Goal: Task Accomplishment & Management: Use online tool/utility

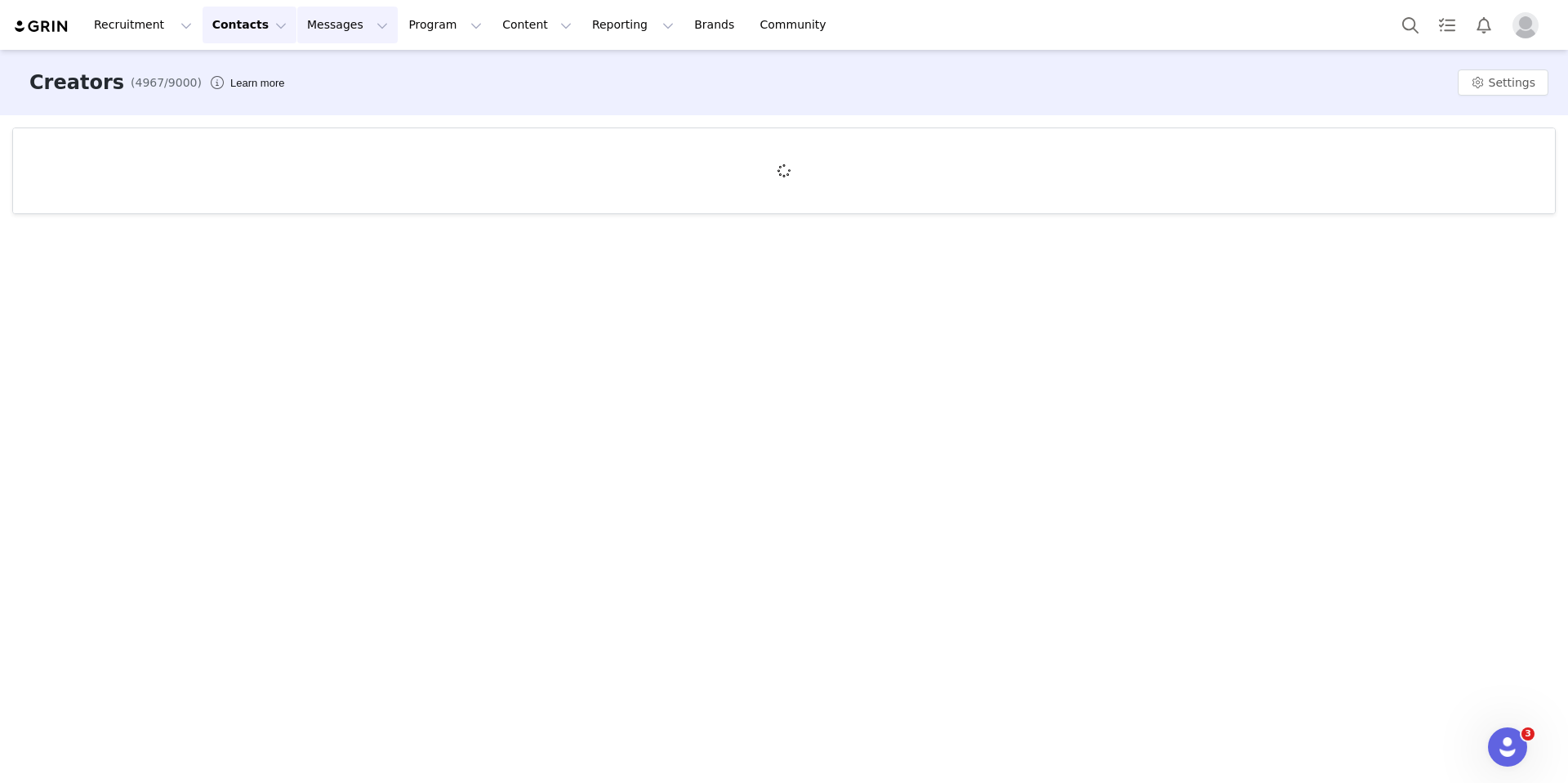
click at [321, 20] on button "Messages Messages" at bounding box center [348, 25] width 101 height 37
click at [335, 78] on p "Dashboard" at bounding box center [323, 72] width 62 height 17
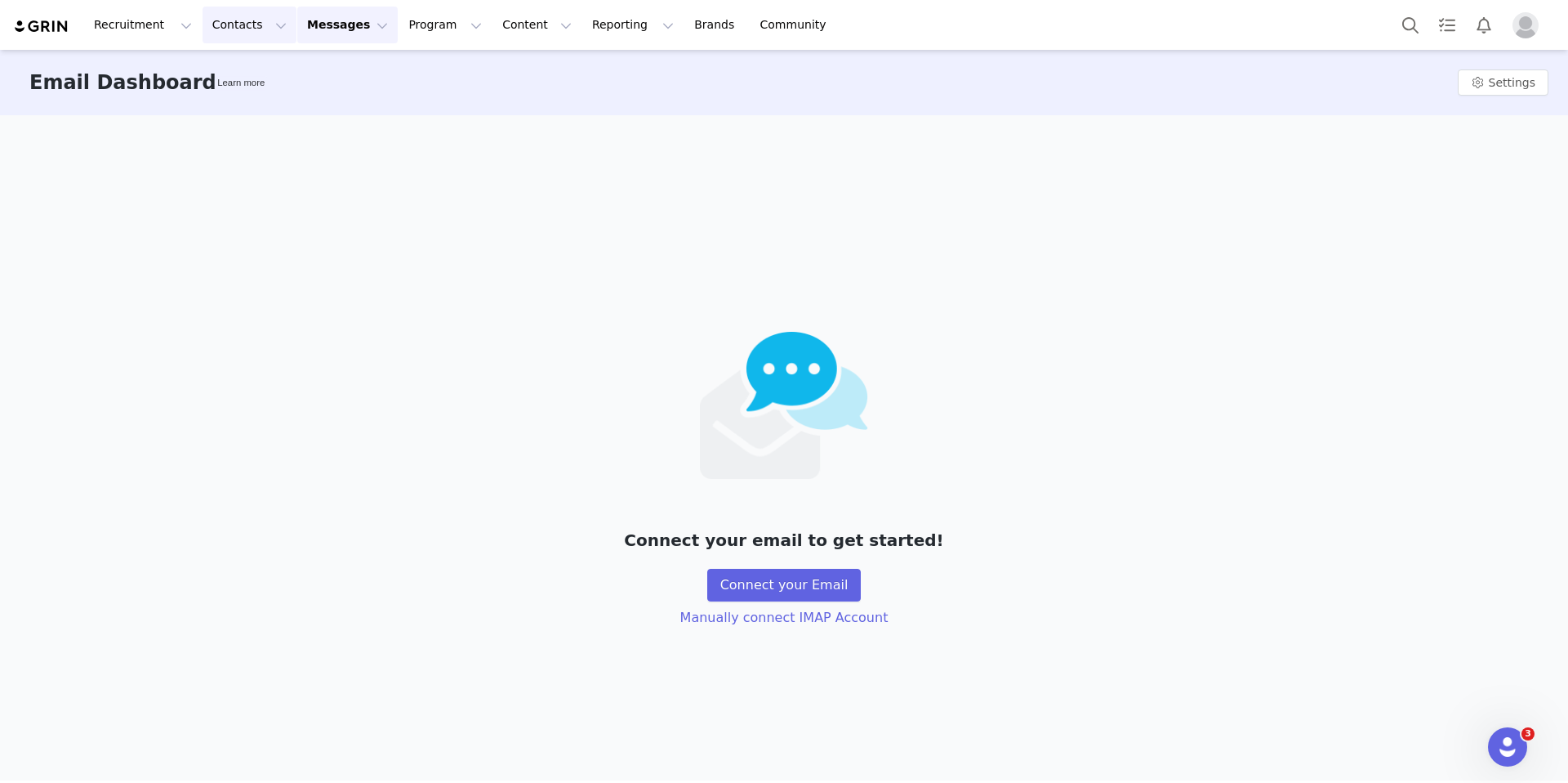
click at [248, 29] on button "Contacts Contacts" at bounding box center [249, 25] width 94 height 37
click at [583, 29] on button "Reporting Reporting" at bounding box center [633, 25] width 102 height 37
click at [591, 74] on p "Dashboard" at bounding box center [585, 72] width 62 height 17
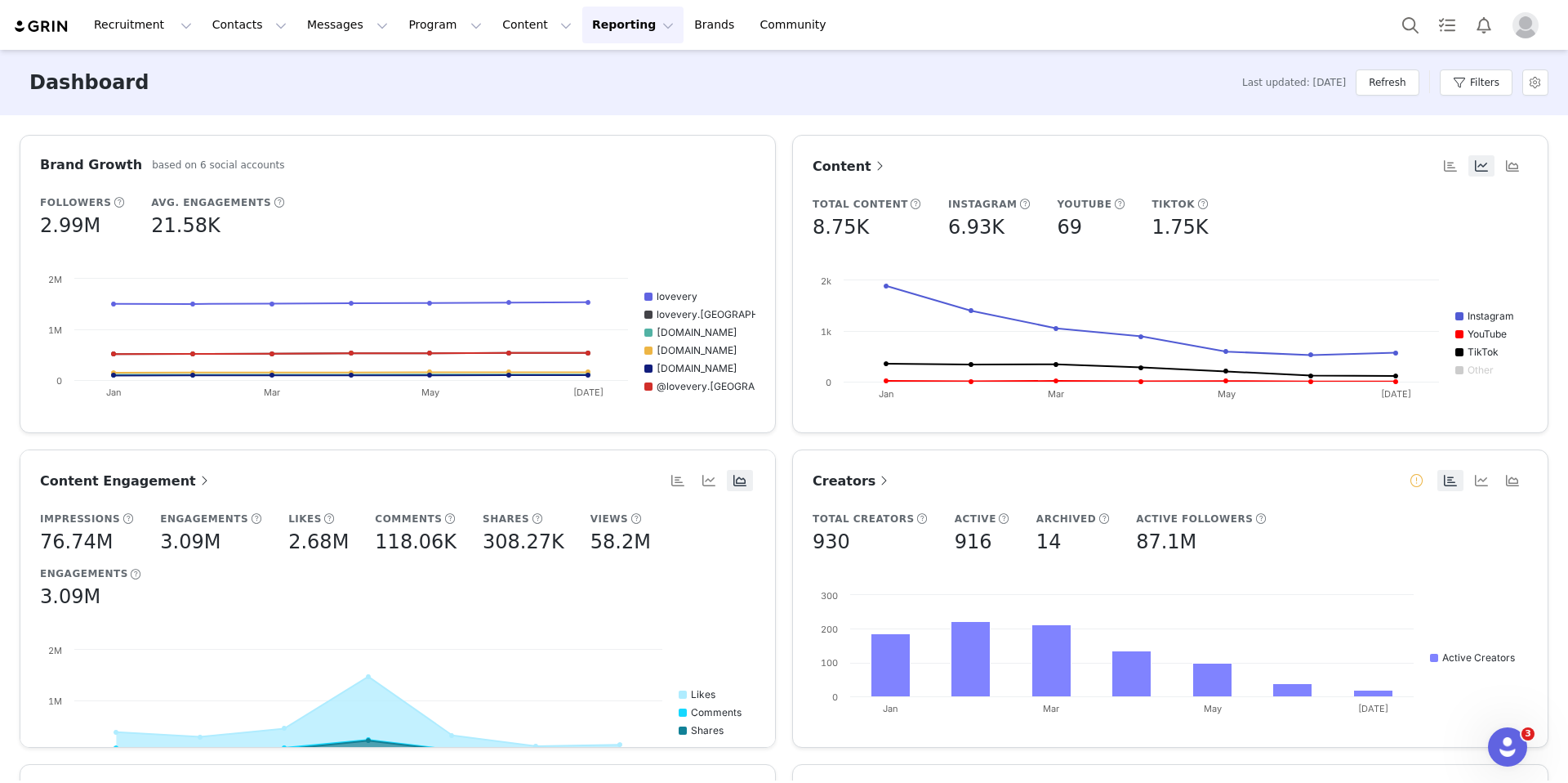
click at [859, 480] on span "Creators" at bounding box center [852, 480] width 79 height 15
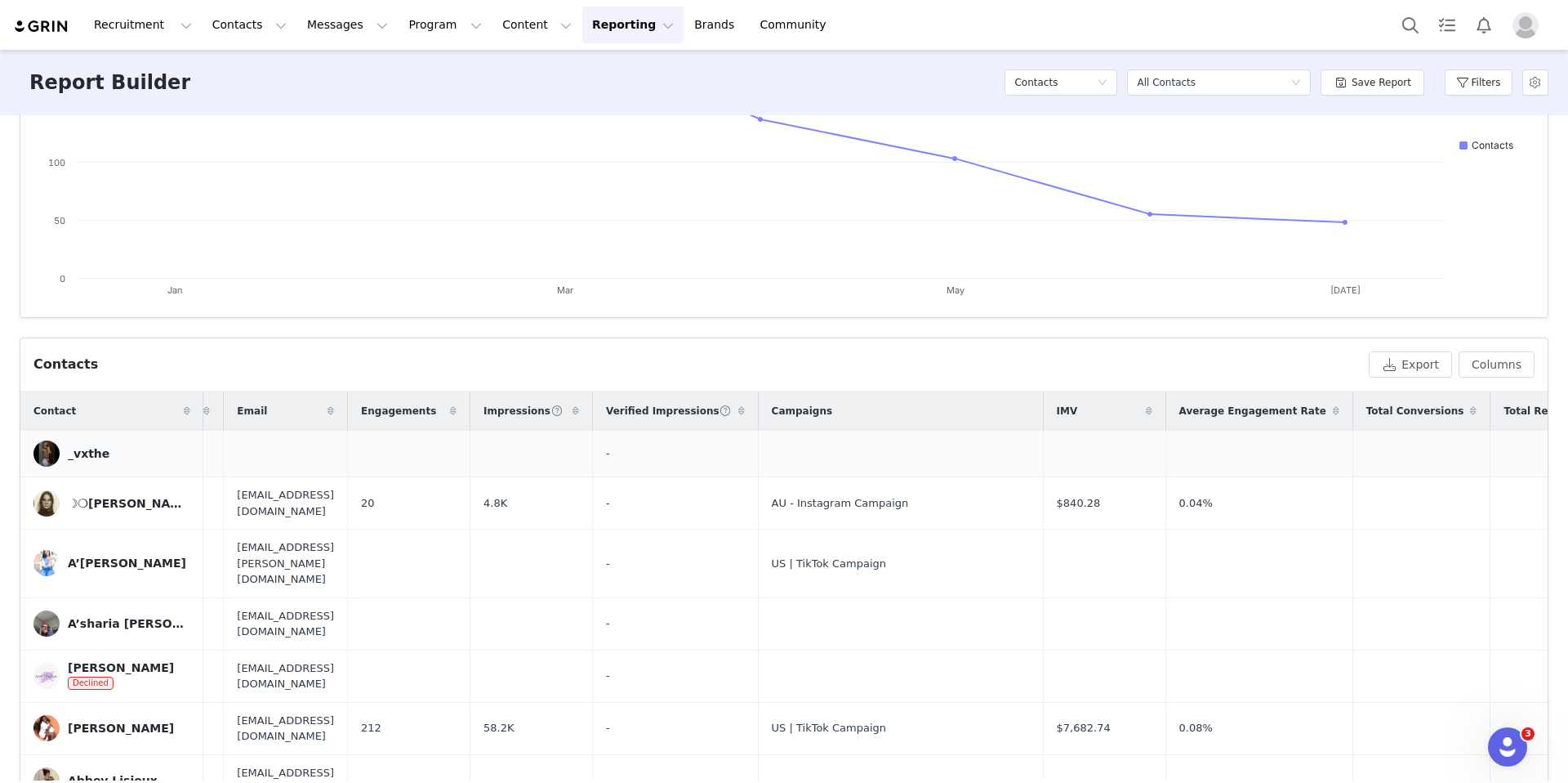
scroll to position [0, 716]
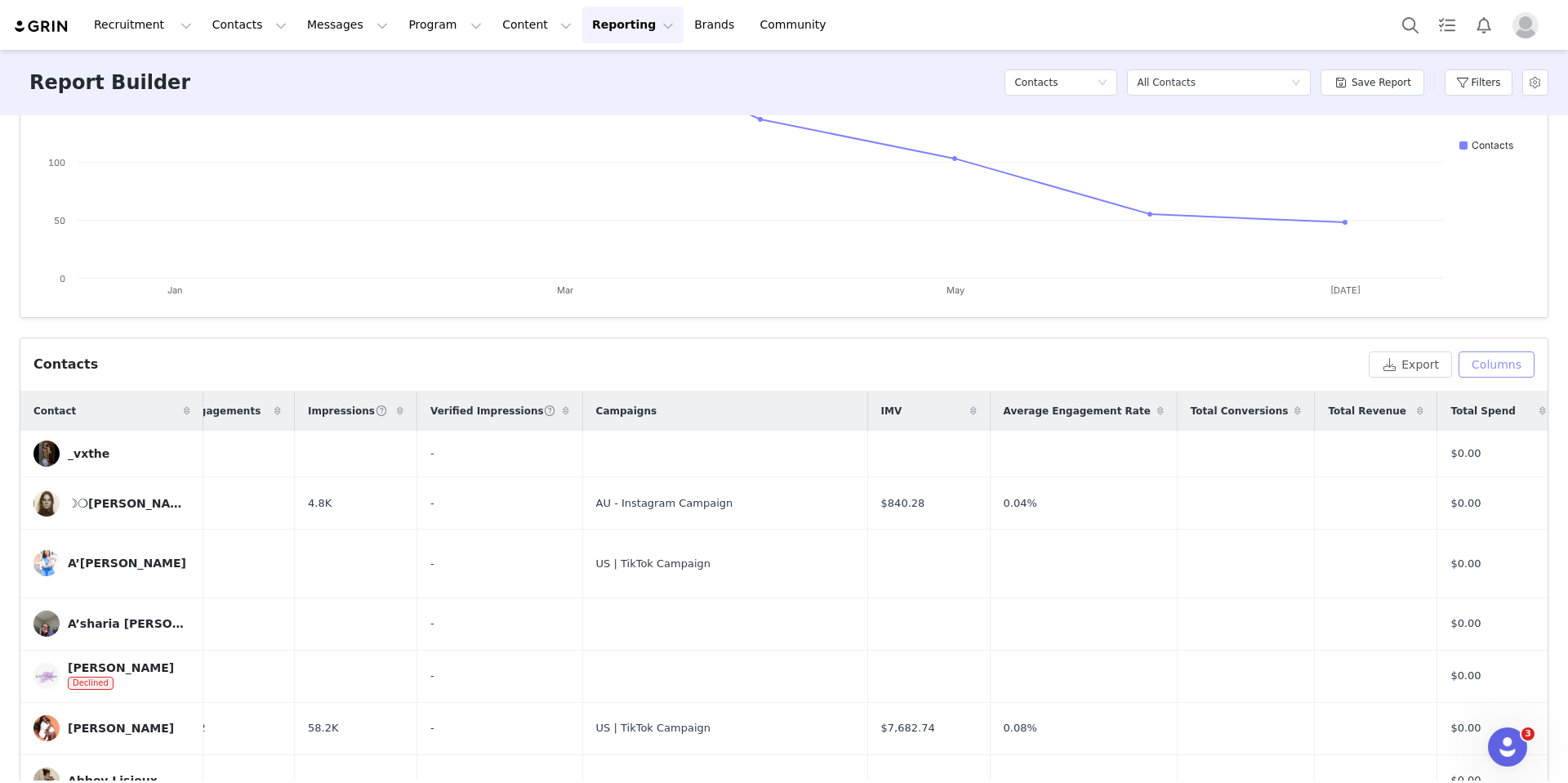
click at [1500, 367] on button "Columns" at bounding box center [1497, 363] width 76 height 26
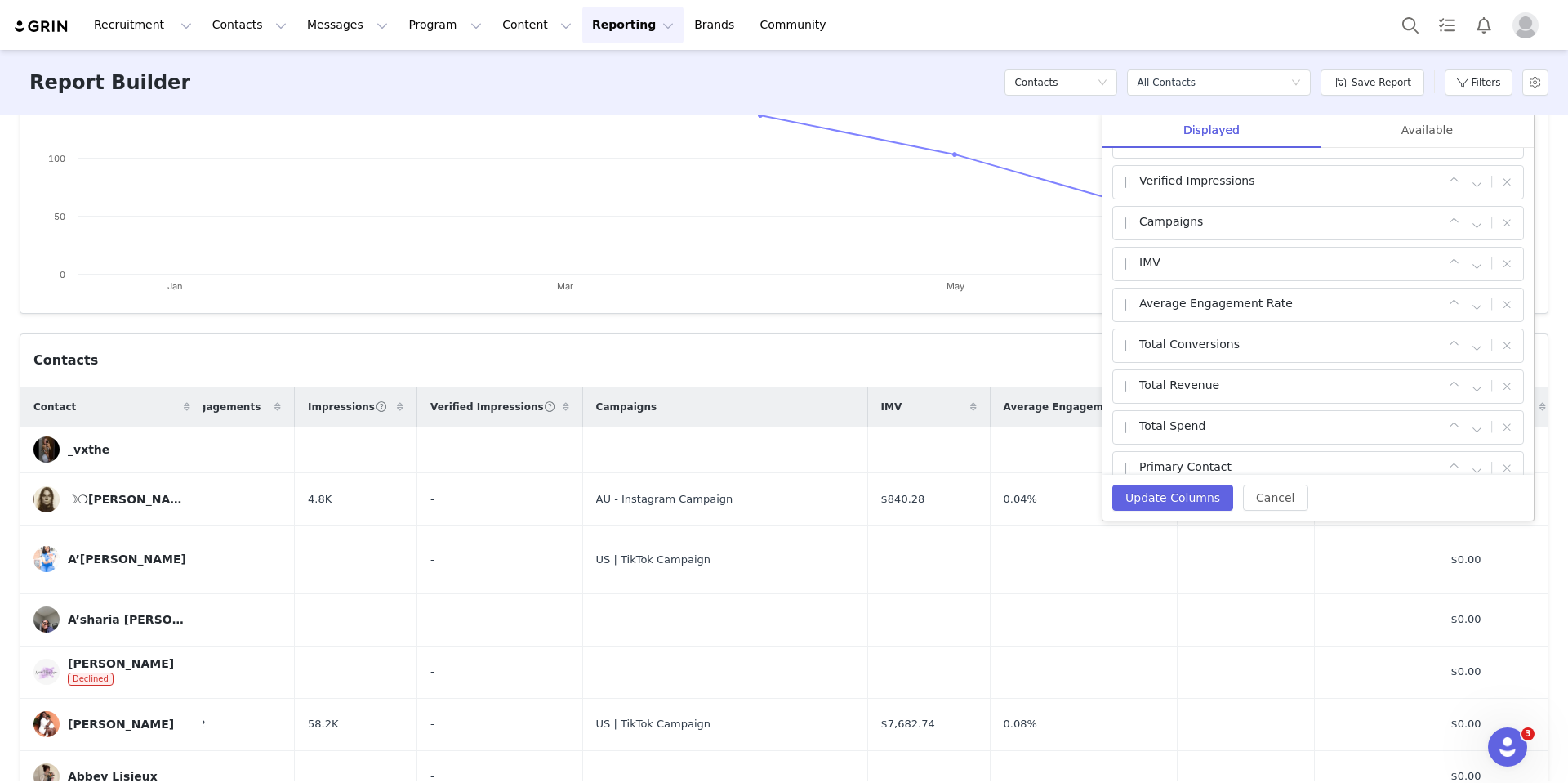
scroll to position [340, 0]
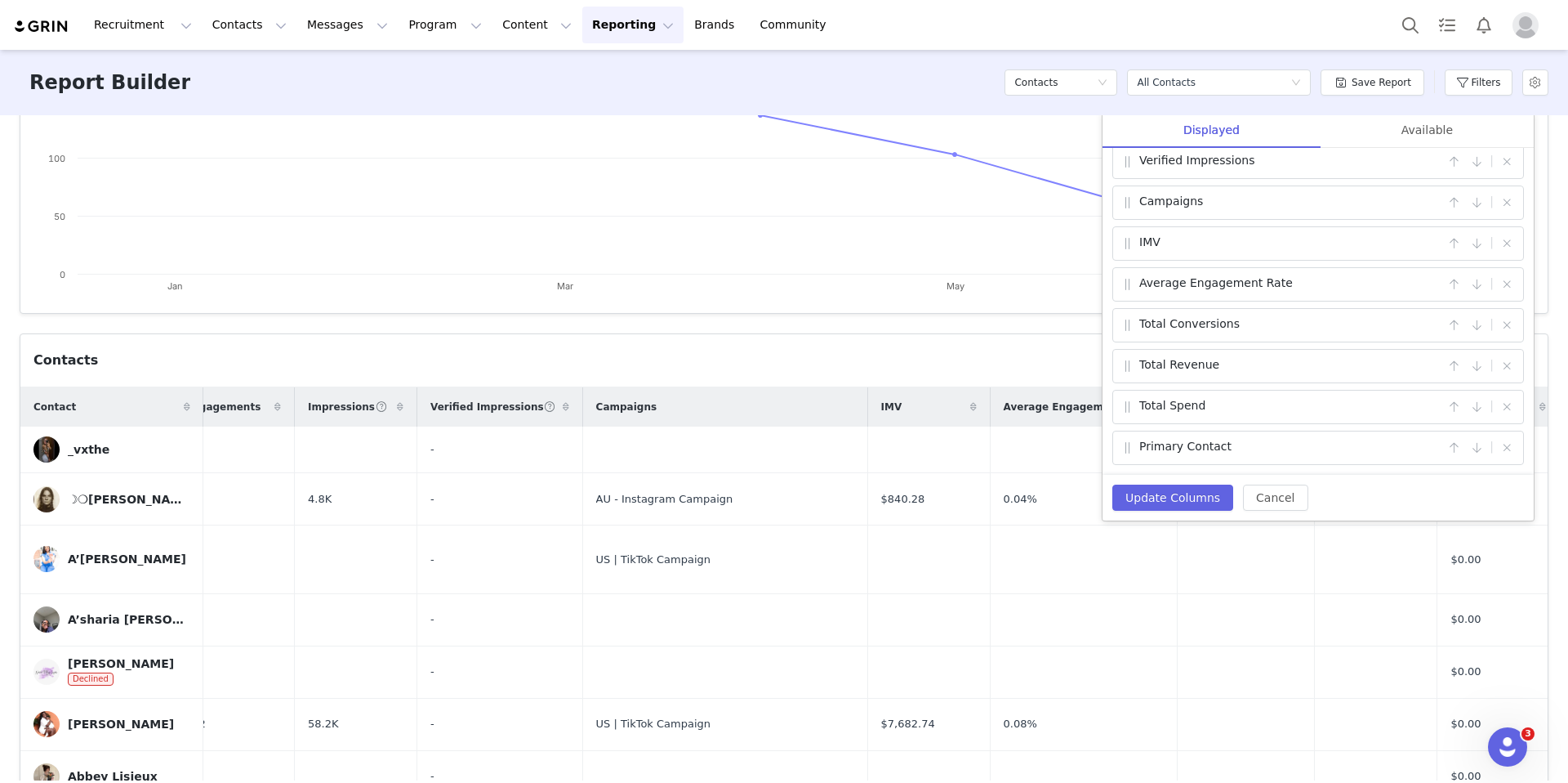
click at [703, 353] on div "Contacts" at bounding box center [698, 361] width 1329 height 20
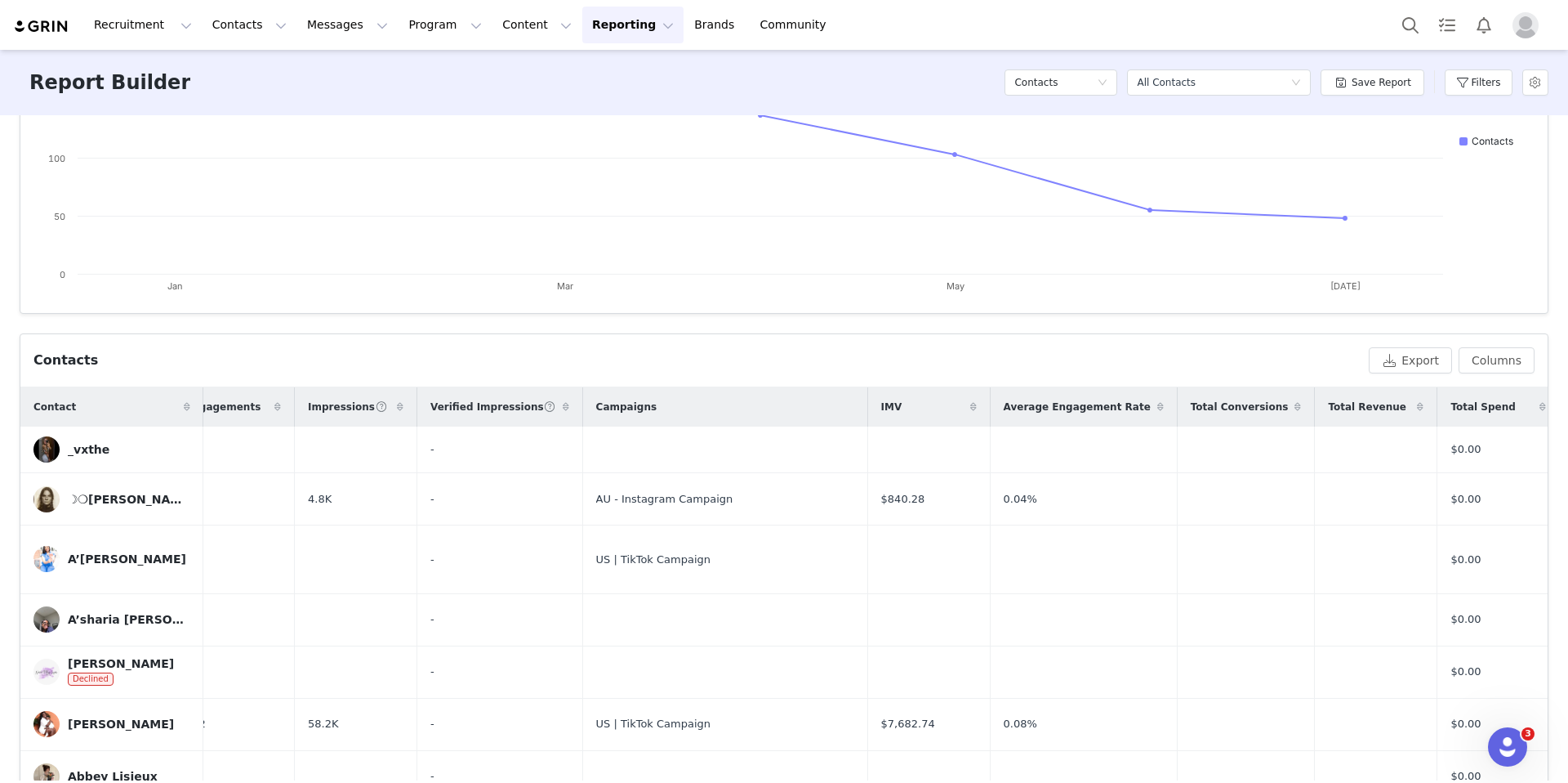
click at [275, 405] on icon at bounding box center [278, 407] width 7 height 10
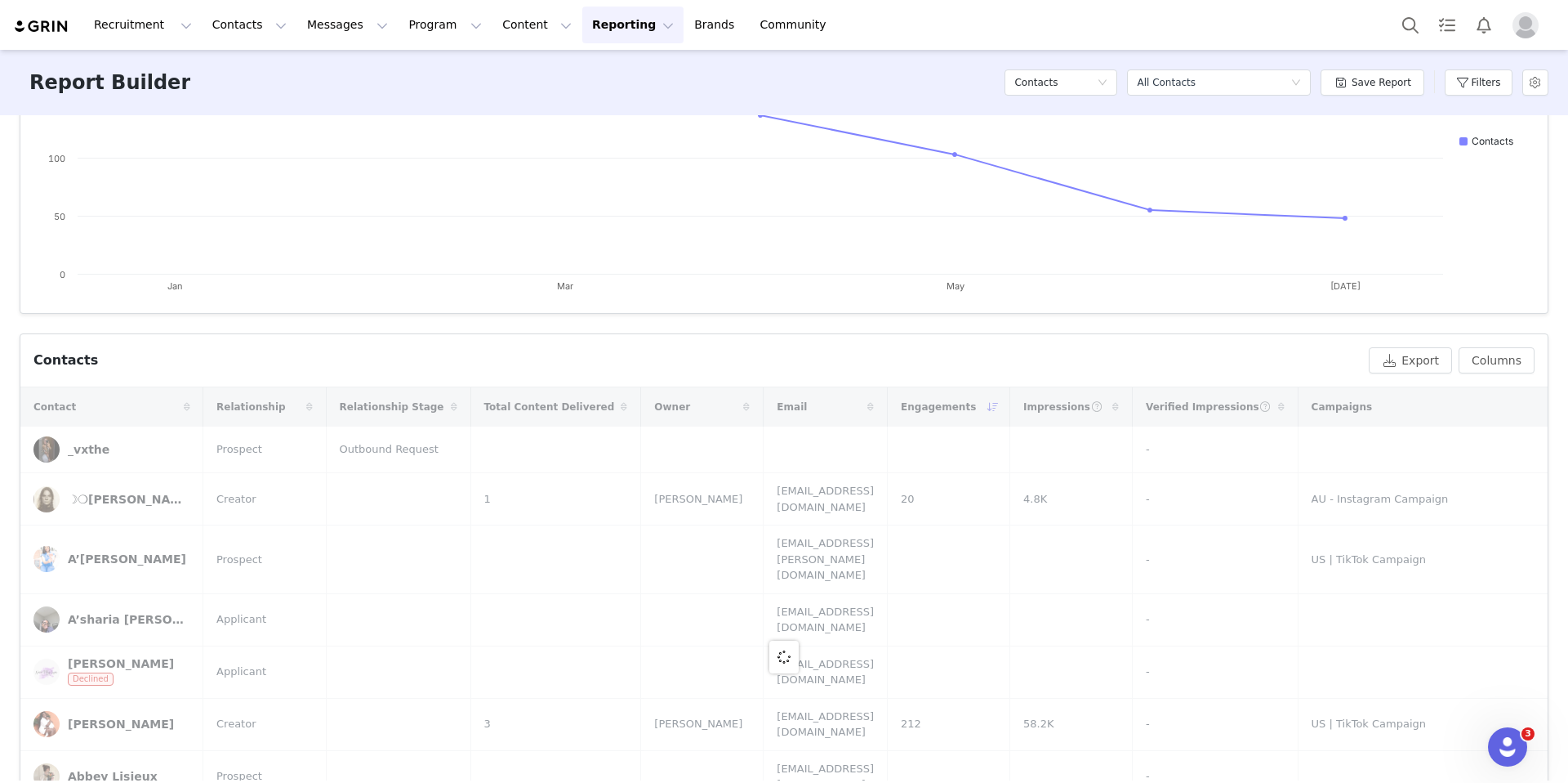
click at [279, 409] on div at bounding box center [784, 656] width 1528 height 538
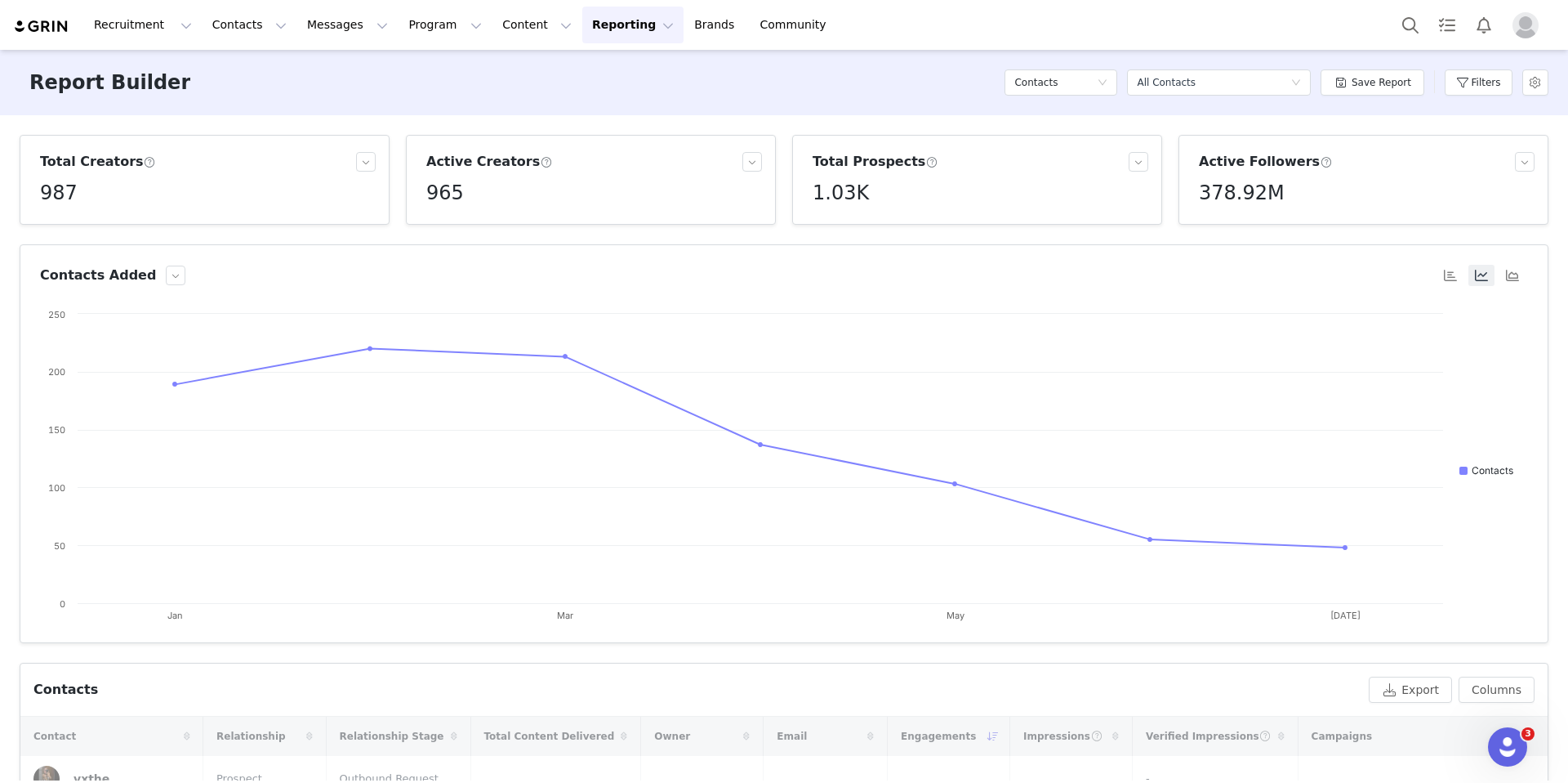
click at [493, 173] on div "Active Creators 965" at bounding box center [591, 180] width 342 height 55
click at [766, 160] on article "Active Creators 965" at bounding box center [590, 180] width 370 height 90
click at [748, 161] on button "button" at bounding box center [752, 162] width 20 height 20
click at [712, 209] on li "Active Followers" at bounding box center [693, 217] width 152 height 26
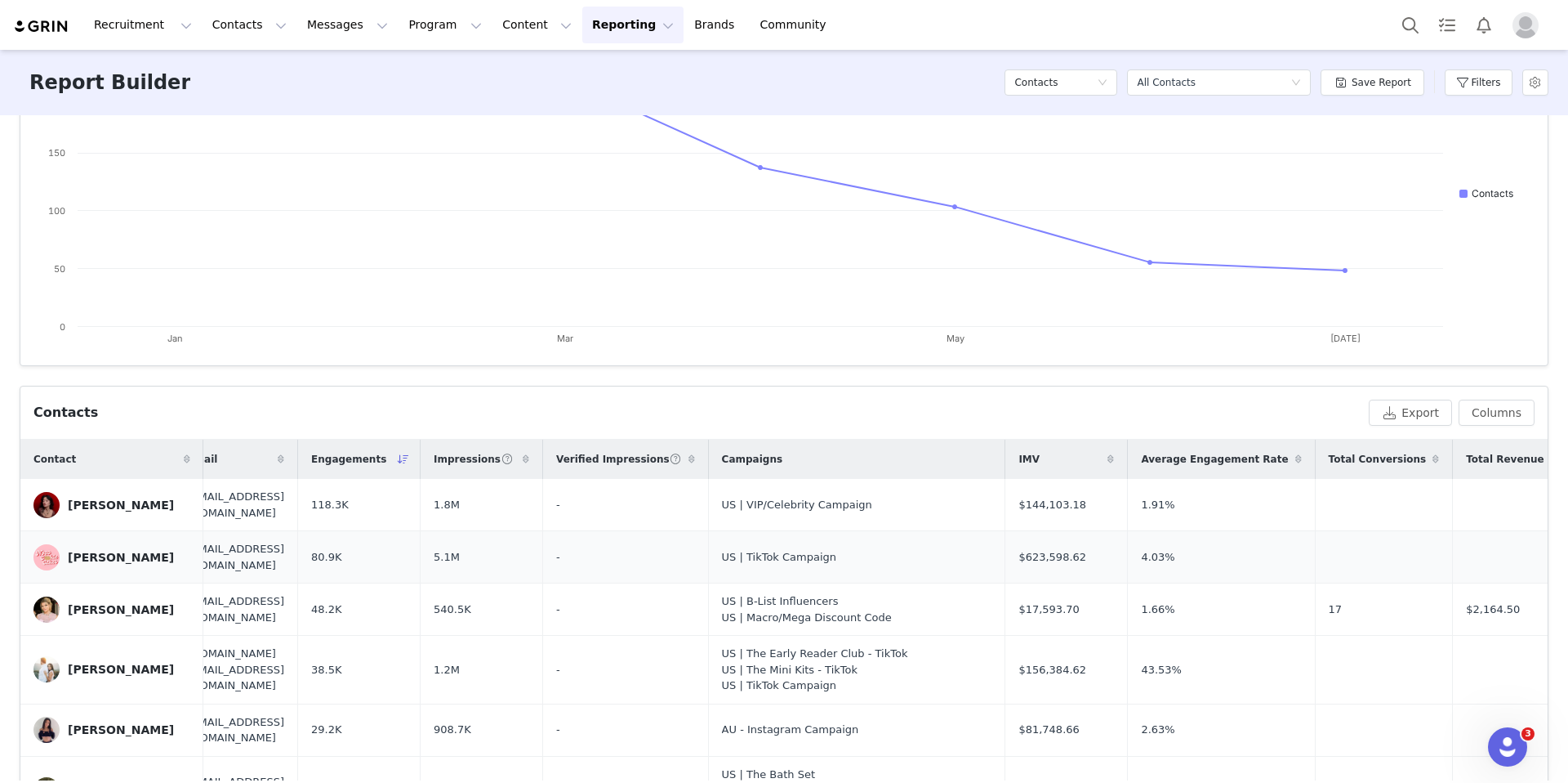
scroll to position [0, 809]
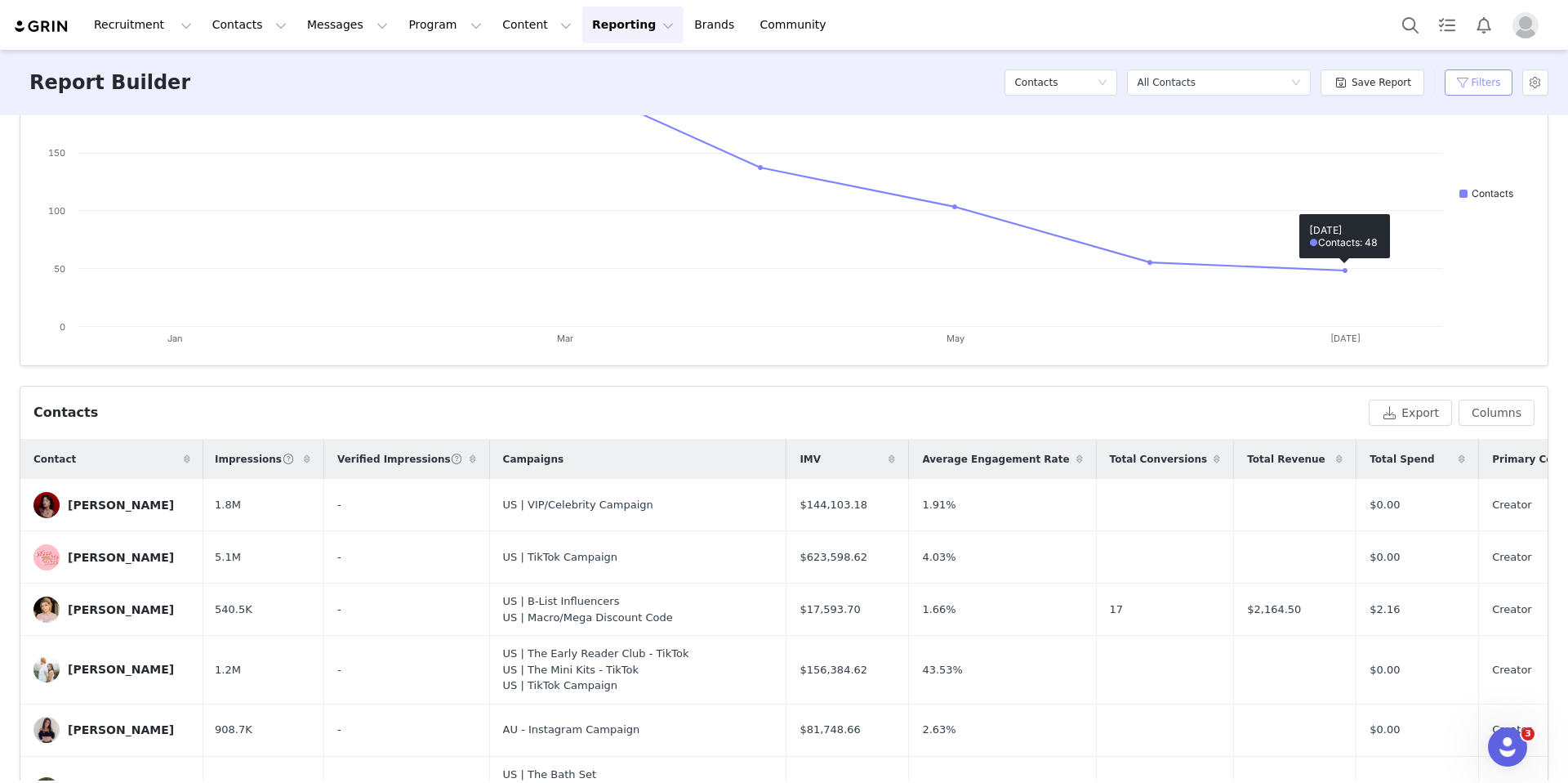
click at [1472, 84] on button "Filters" at bounding box center [1479, 82] width 68 height 26
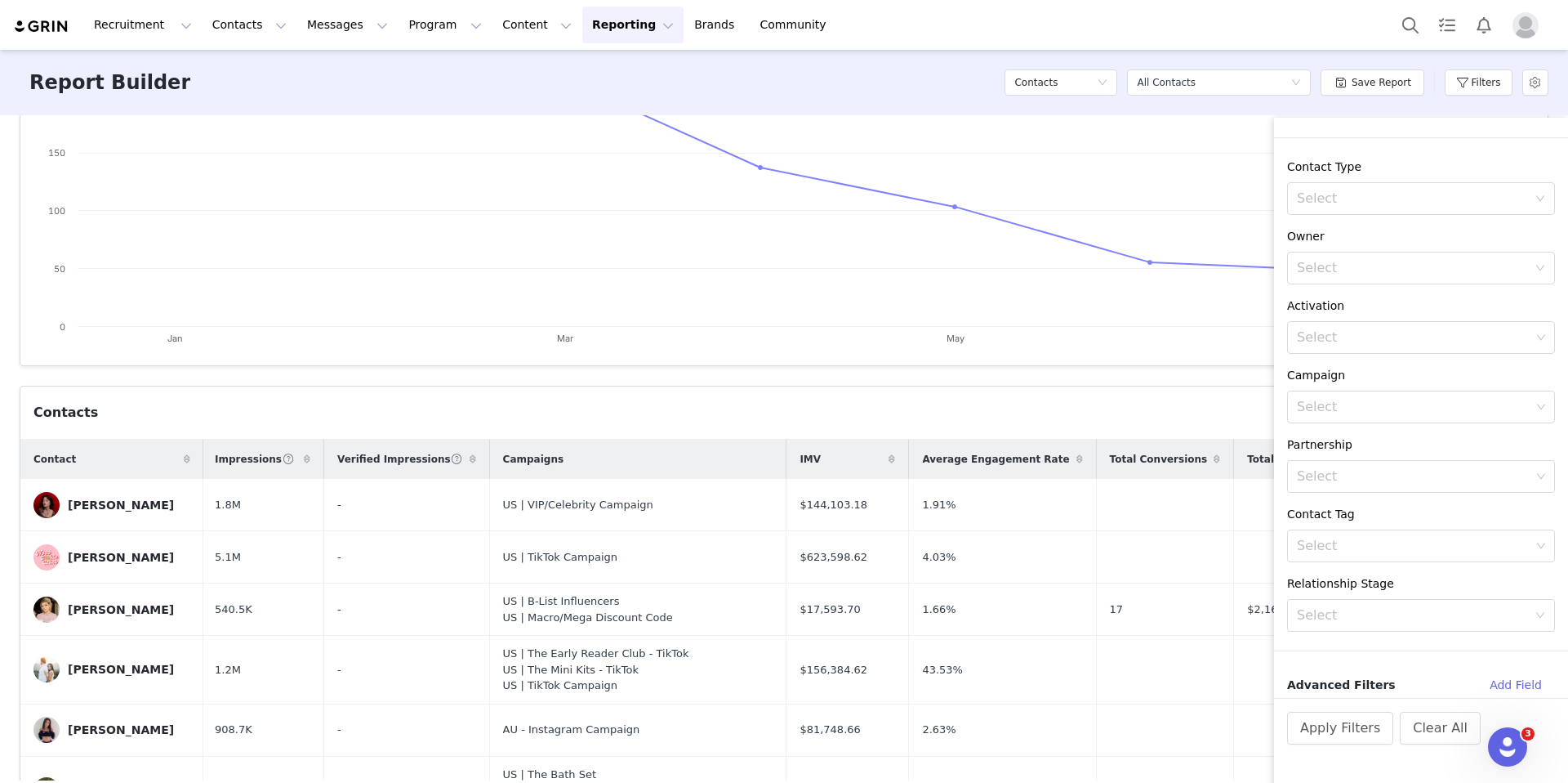
scroll to position [0, 0]
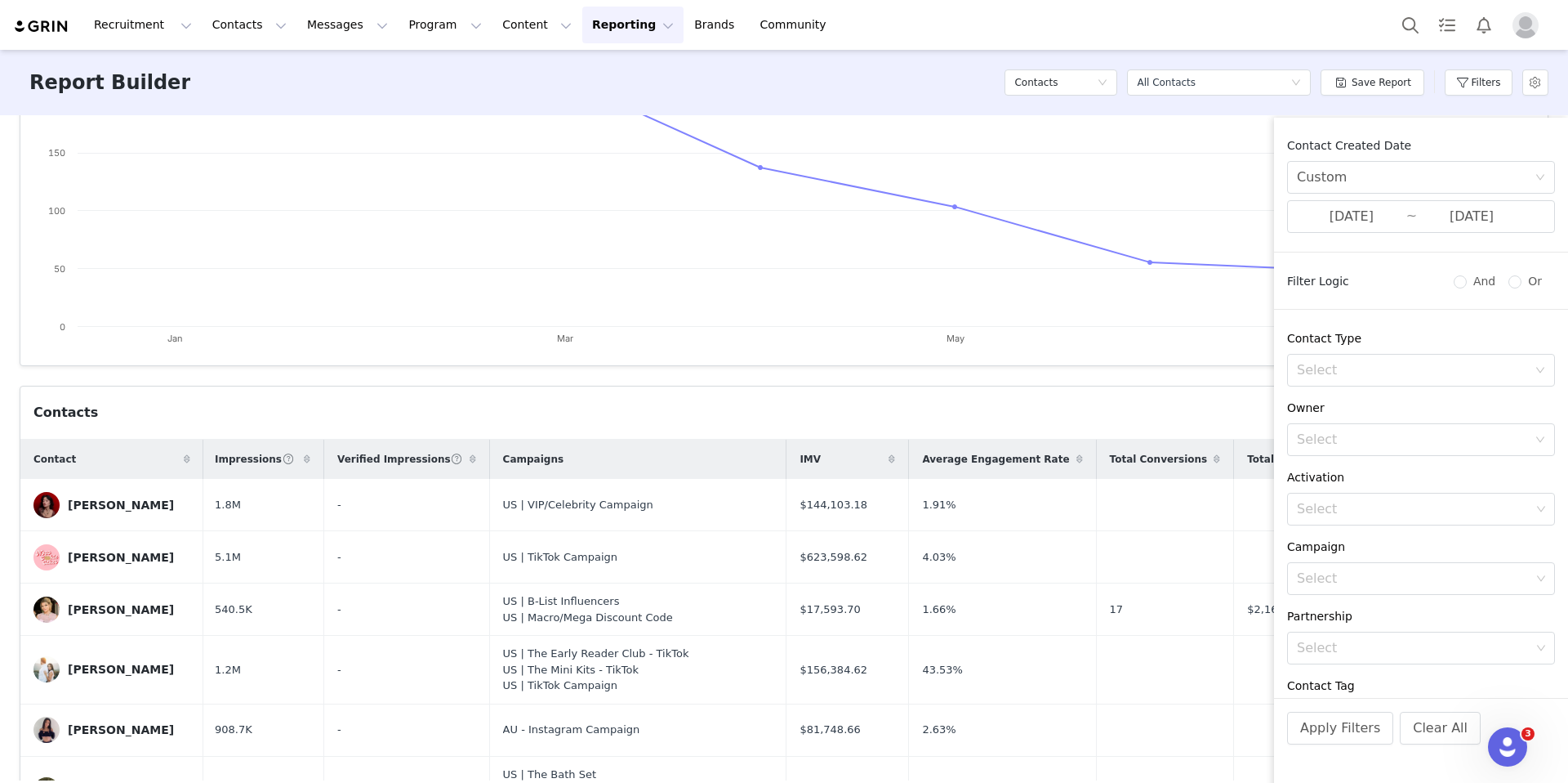
click at [904, 88] on div "Report Builder Contacts Select a report All Contacts Save Report Filters" at bounding box center [784, 82] width 1568 height 66
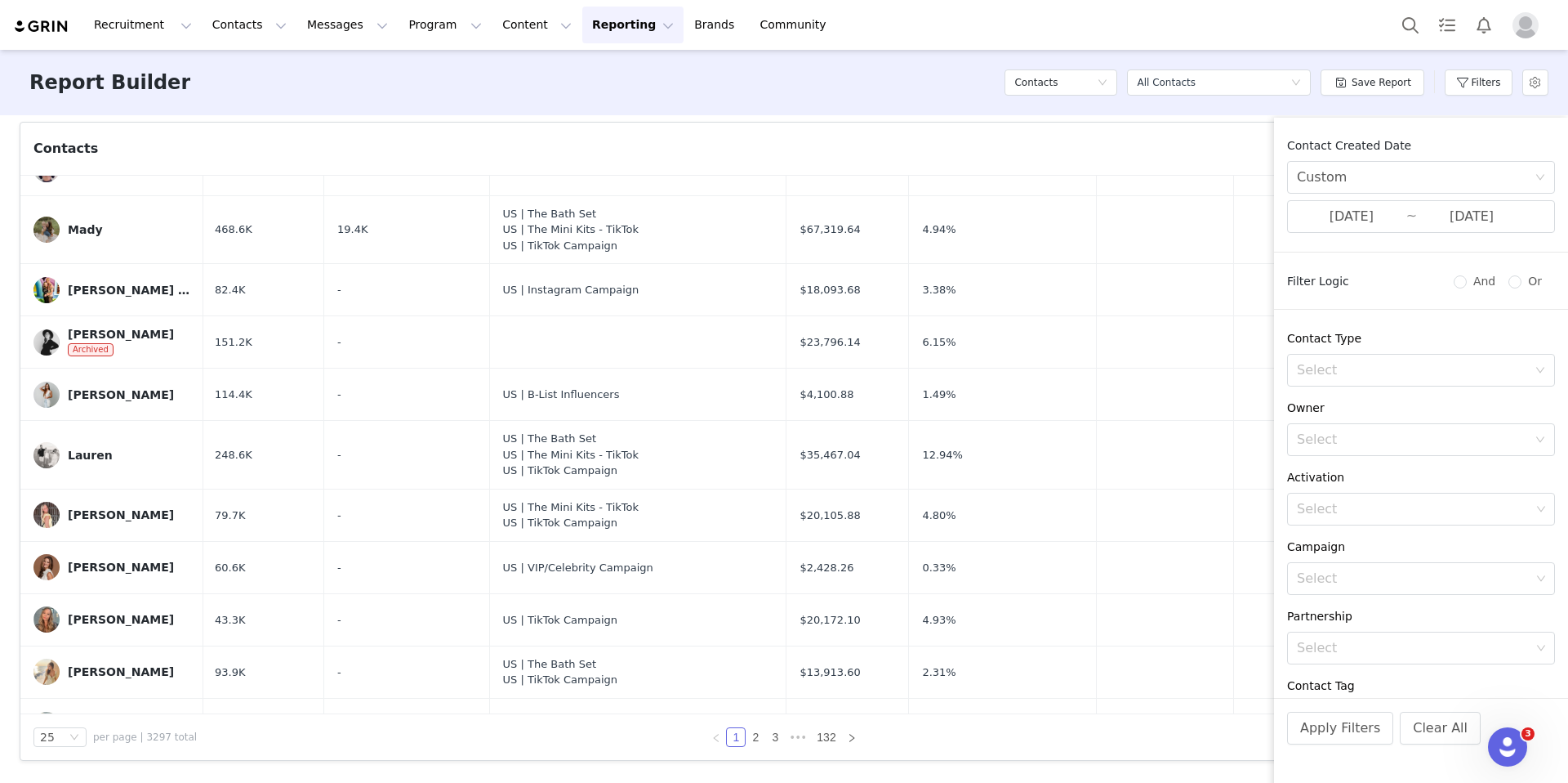
scroll to position [0, 809]
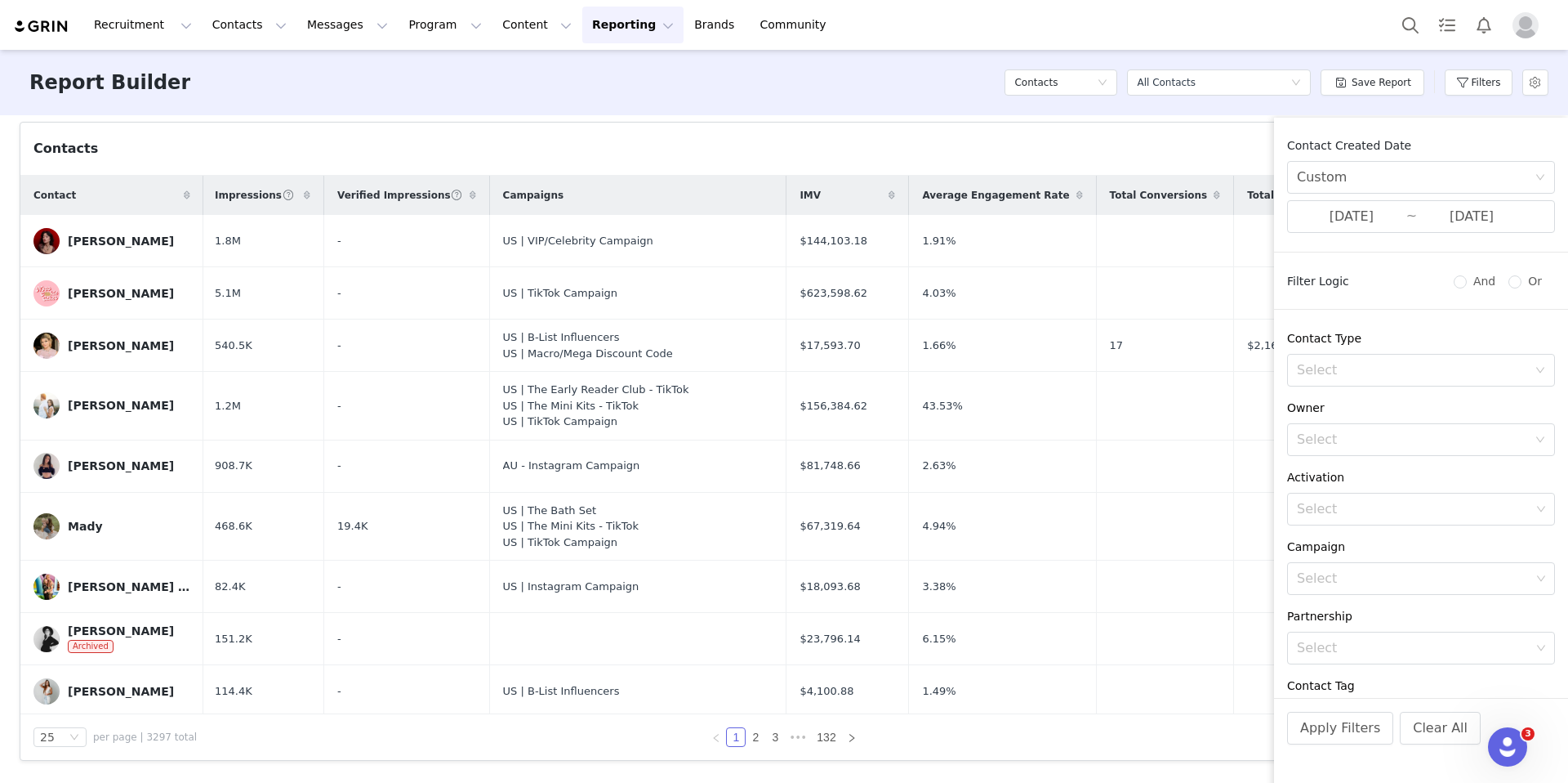
click at [310, 192] on icon at bounding box center [307, 195] width 7 height 10
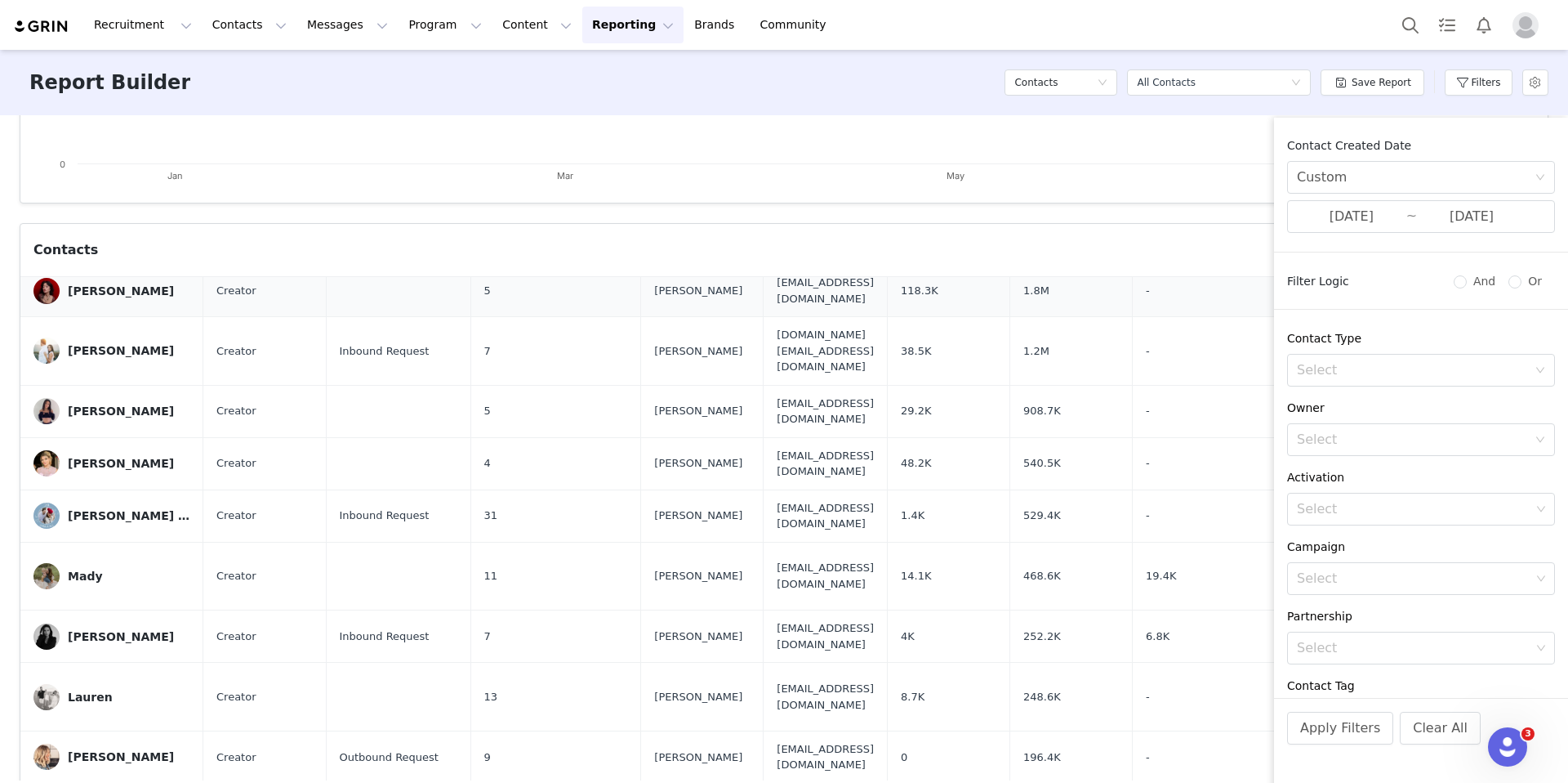
scroll to position [101, 0]
